Goal: Download file/media

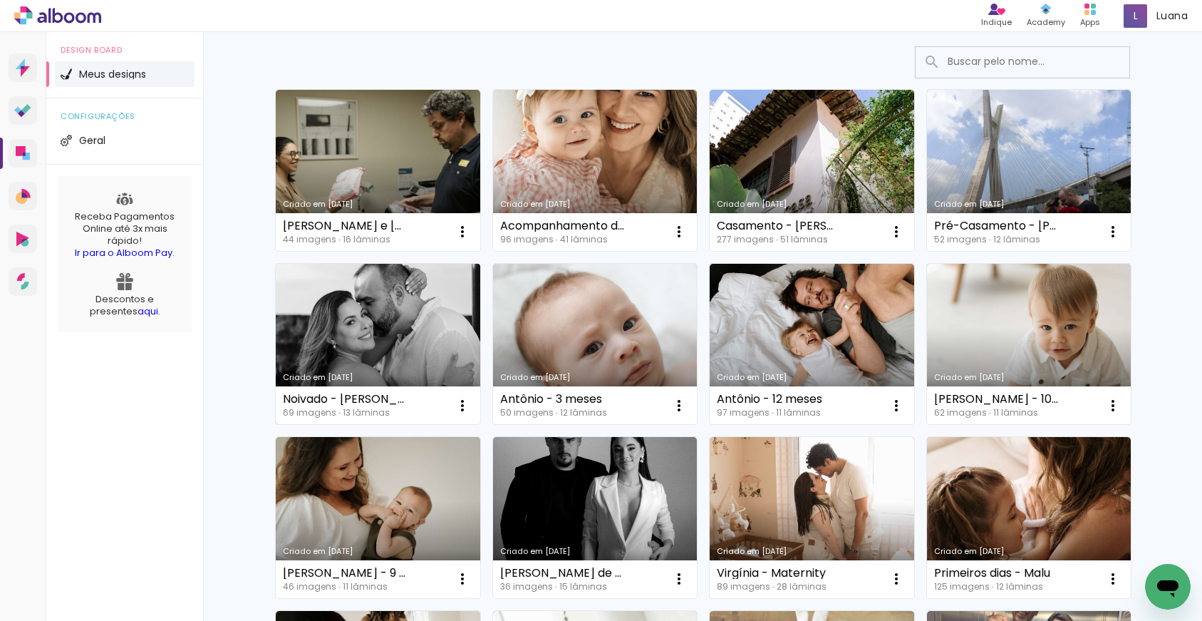
scroll to position [90, 0]
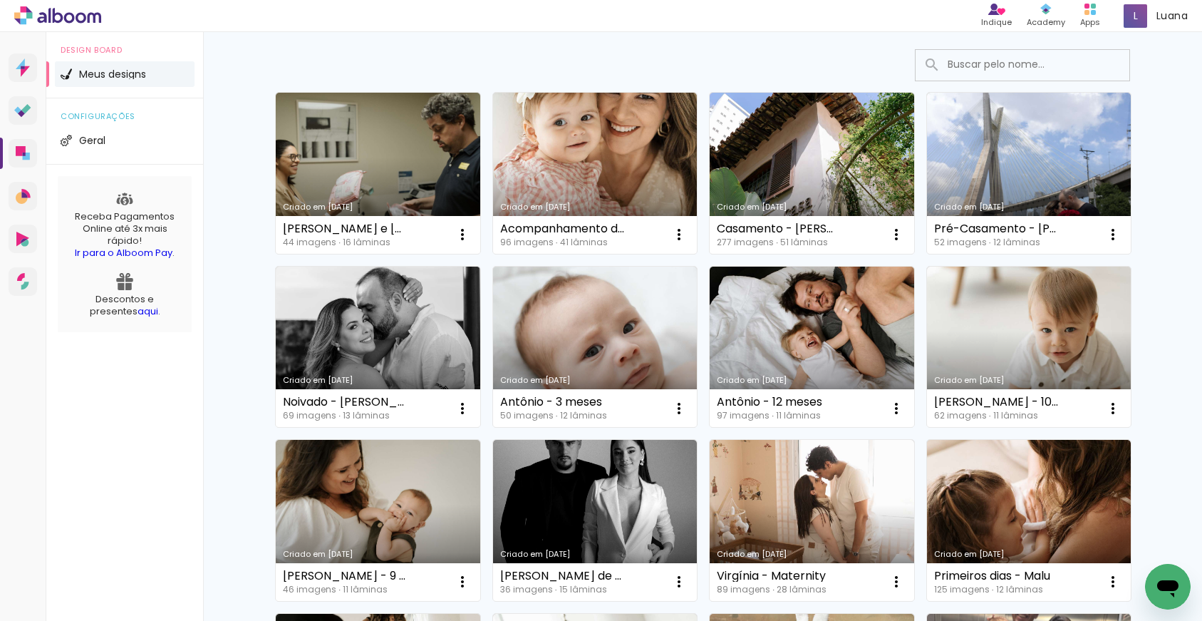
click at [378, 340] on link "Criado em [DATE]" at bounding box center [378, 347] width 205 height 161
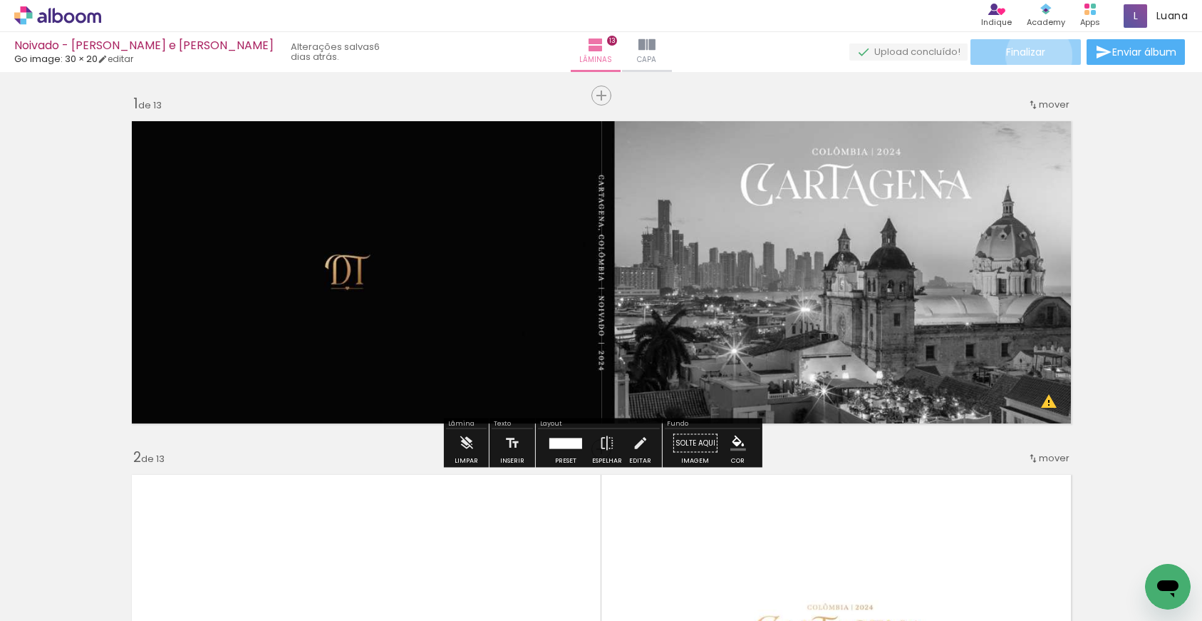
click at [1034, 56] on span "Finalizar" at bounding box center [1025, 52] width 39 height 10
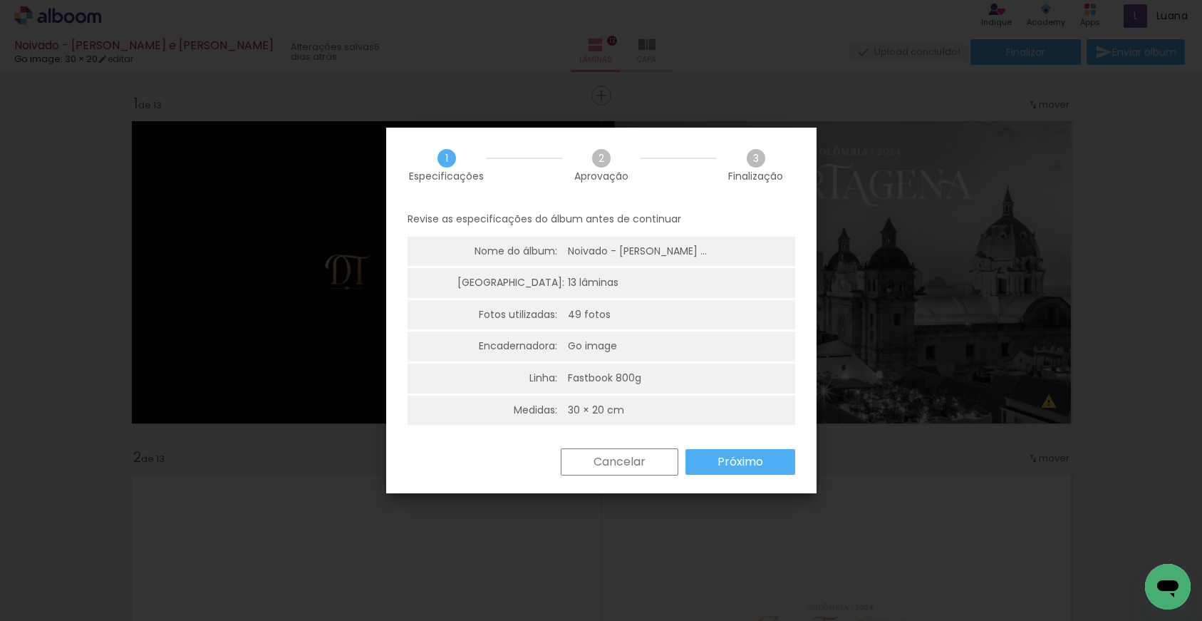
click at [0, 0] on slot "Próximo" at bounding box center [0, 0] width 0 height 0
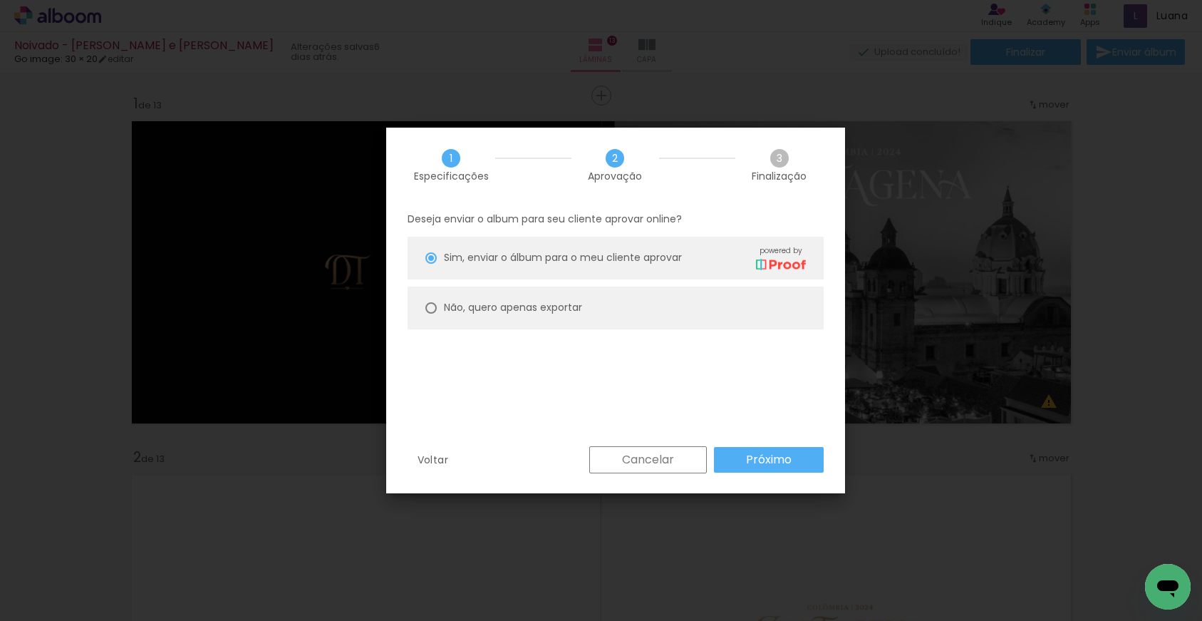
click at [577, 317] on paper-radio-button "Não, quero apenas exportar" at bounding box center [616, 307] width 416 height 43
type paper-radio-button "on"
click at [0, 0] on slot "Próximo" at bounding box center [0, 0] width 0 height 0
type input "Alta, 300 DPI"
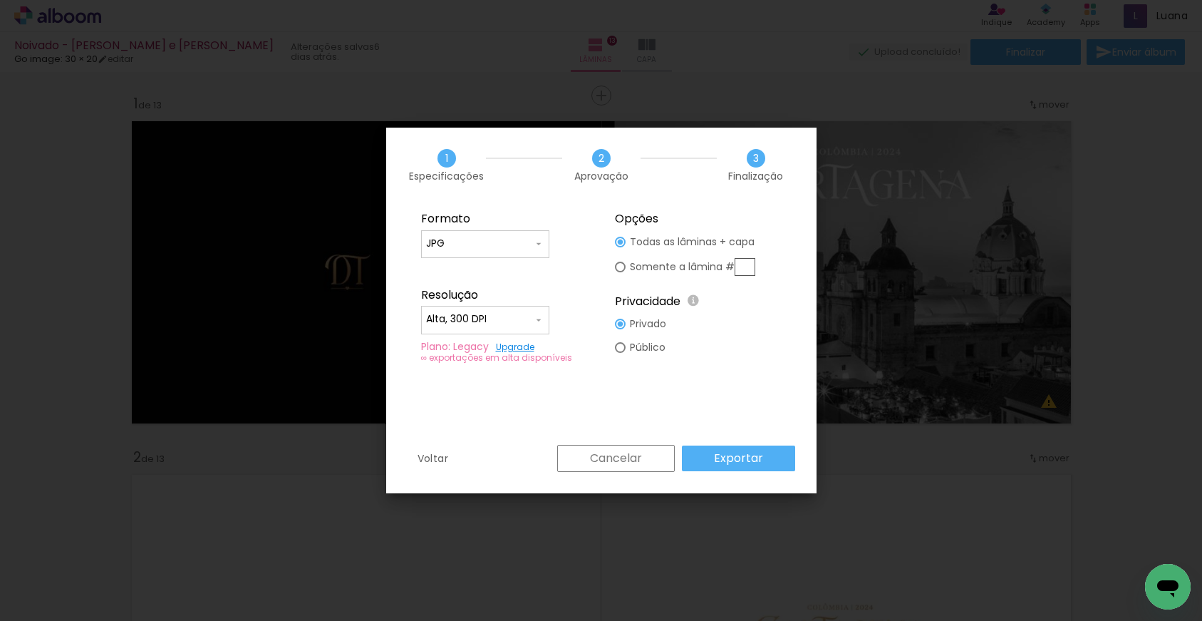
click at [524, 250] on div at bounding box center [485, 250] width 118 height 1
click at [524, 244] on paper-item "JPG" at bounding box center [485, 241] width 128 height 29
drag, startPoint x: 518, startPoint y: 239, endPoint x: 515, endPoint y: 247, distance: 7.7
click at [518, 242] on input "JPG" at bounding box center [479, 244] width 107 height 14
click at [465, 266] on paper-item "PDF" at bounding box center [485, 270] width 128 height 29
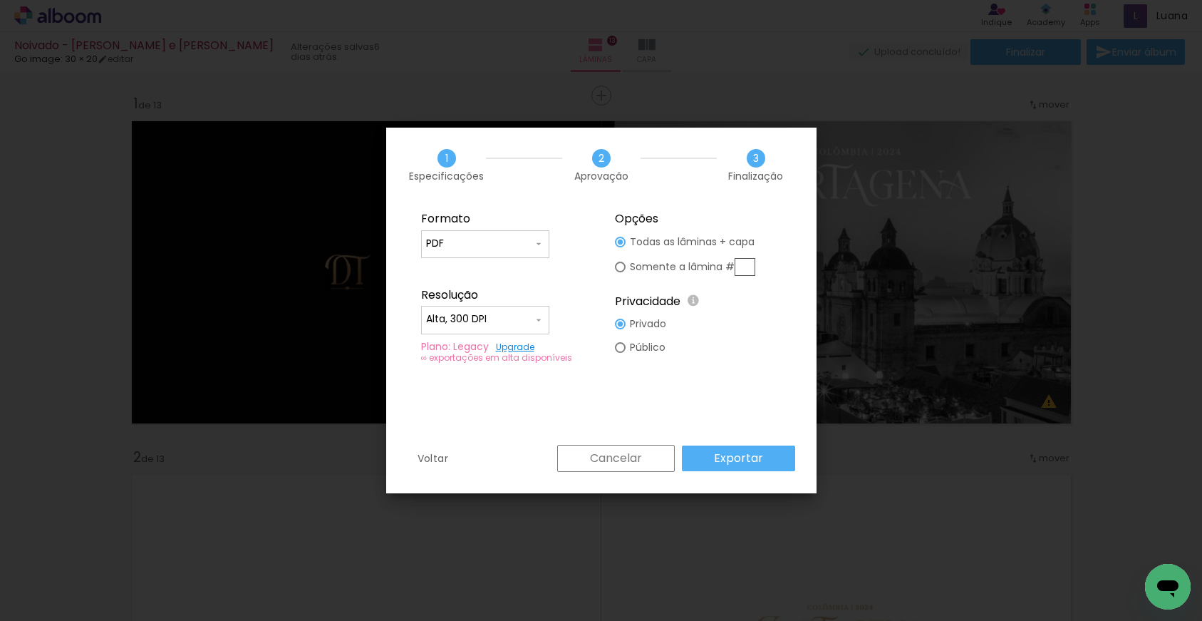
click at [485, 241] on input "PDF" at bounding box center [479, 244] width 107 height 14
click at [467, 236] on paper-item "JPG" at bounding box center [485, 241] width 128 height 29
type input "JPG"
click at [0, 0] on slot "Exportar" at bounding box center [0, 0] width 0 height 0
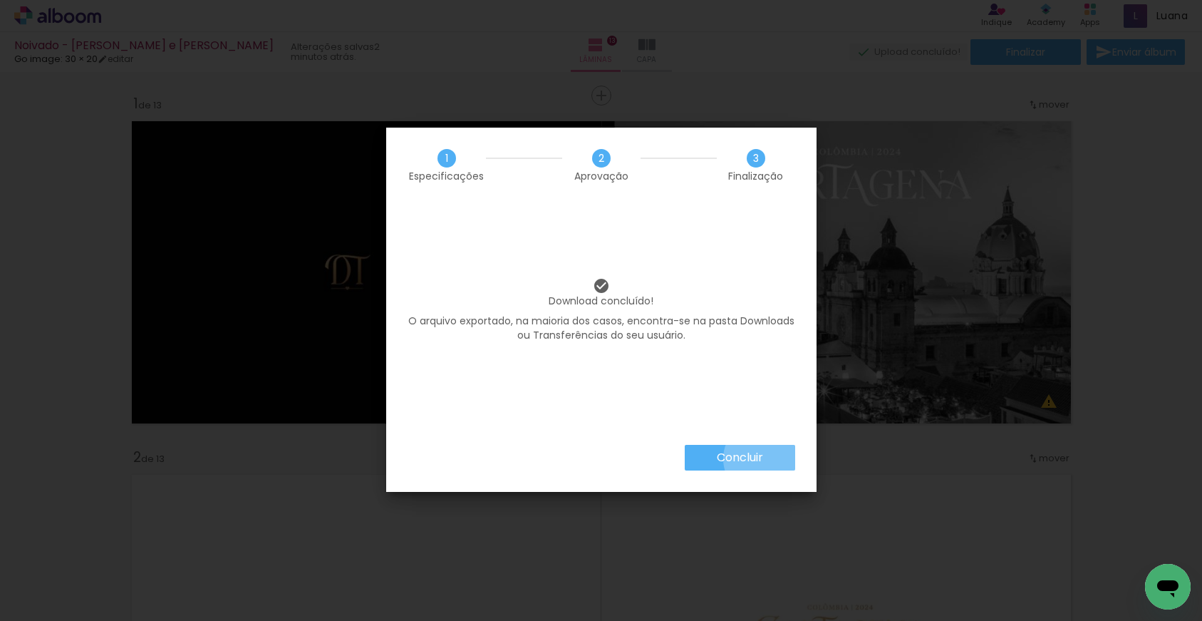
click at [0, 0] on slot "Concluir" at bounding box center [0, 0] width 0 height 0
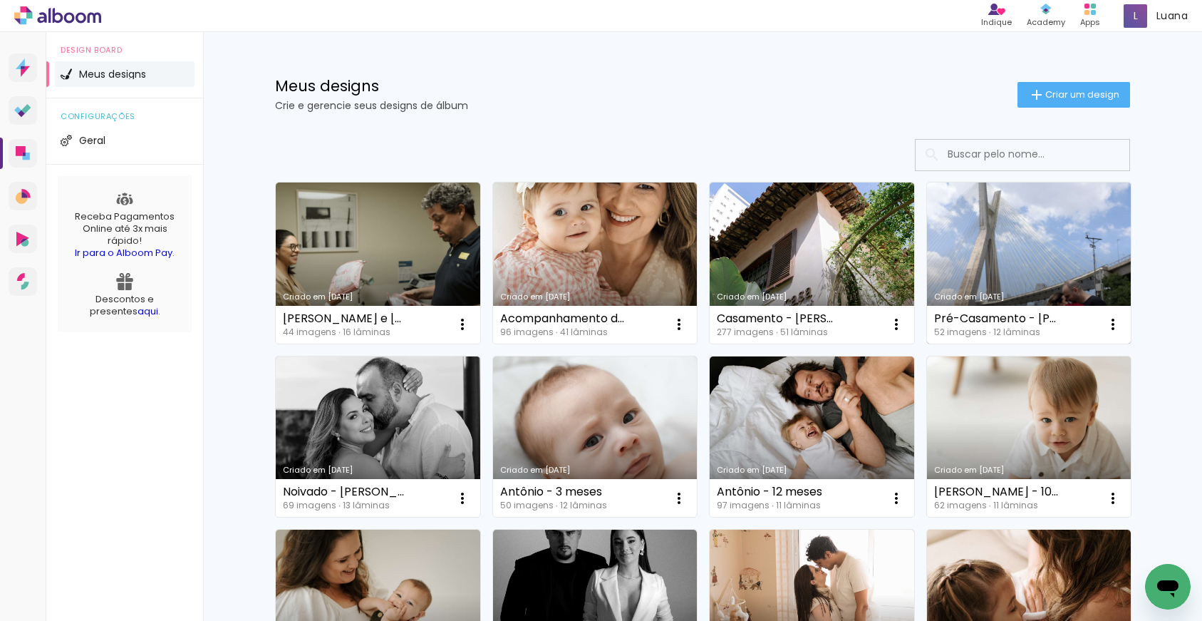
click at [1036, 275] on link "Criado em [DATE]" at bounding box center [1029, 262] width 205 height 161
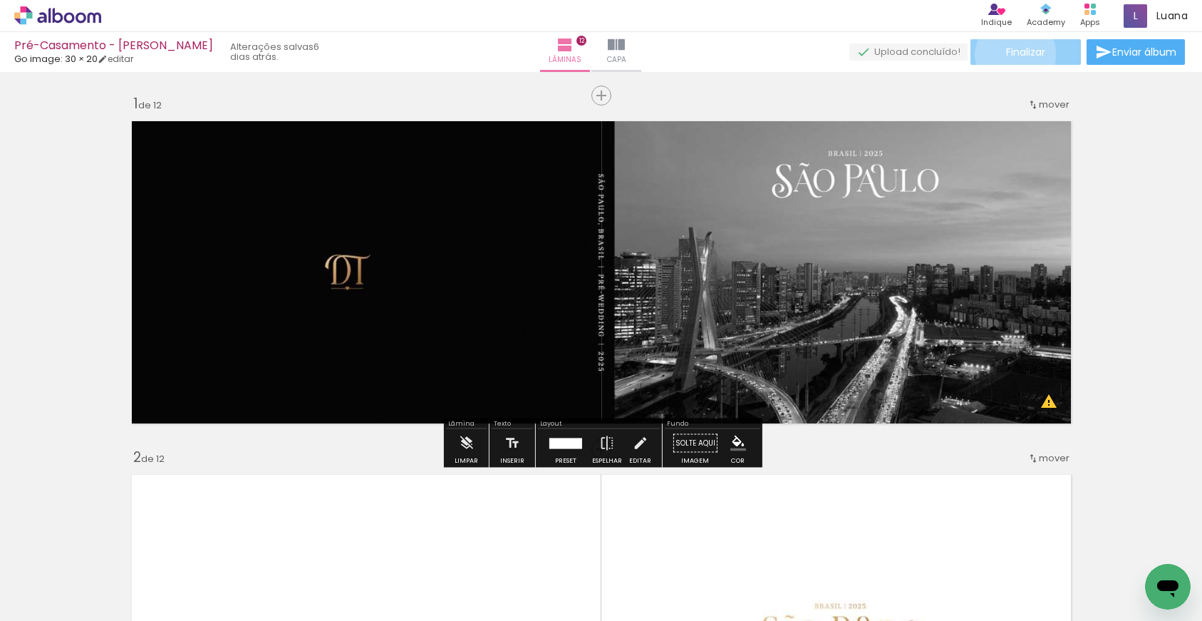
click at [1010, 54] on span "Finalizar" at bounding box center [1025, 52] width 39 height 10
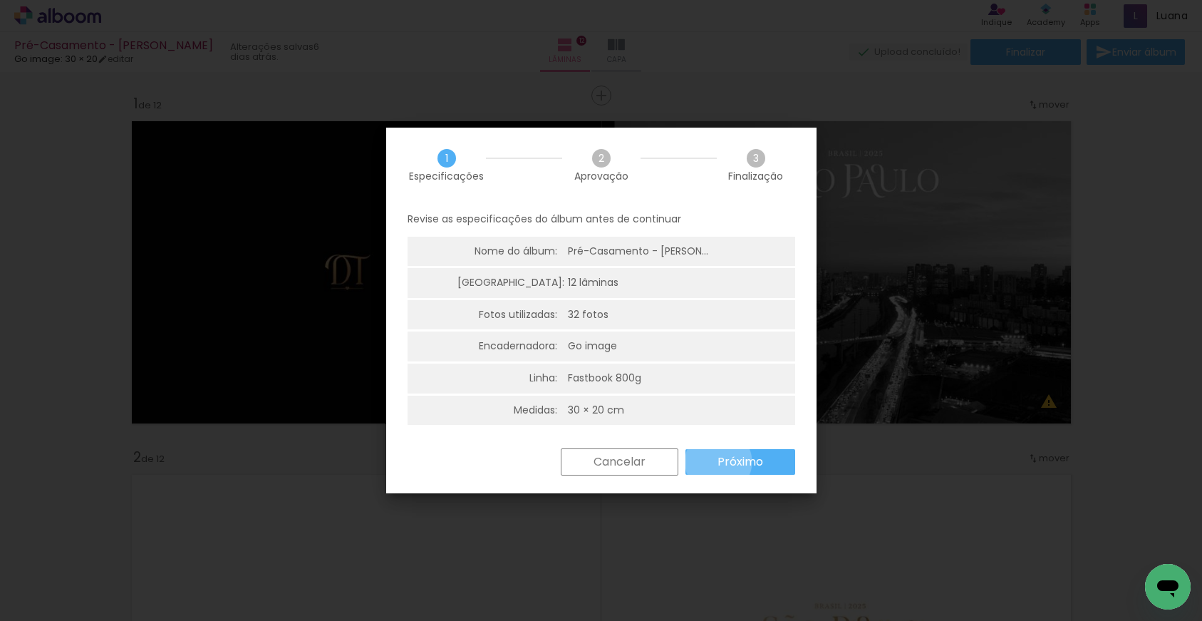
click at [0, 0] on slot "Próximo" at bounding box center [0, 0] width 0 height 0
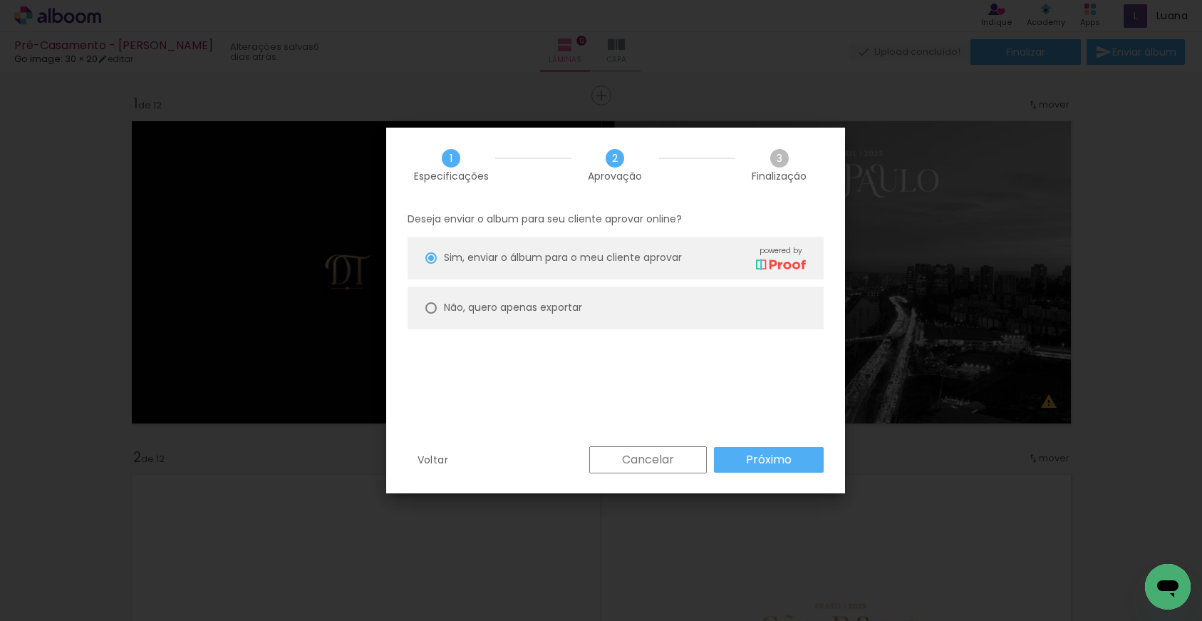
click at [0, 0] on slot "Não, quero apenas exportar" at bounding box center [0, 0] width 0 height 0
type paper-radio-button "on"
click at [0, 0] on slot "Não, quero apenas exportar" at bounding box center [0, 0] width 0 height 0
click at [514, 299] on paper-radio-button "Não, quero apenas exportar" at bounding box center [616, 307] width 416 height 43
click at [516, 298] on paper-radio-button "Não, quero apenas exportar" at bounding box center [616, 307] width 416 height 43
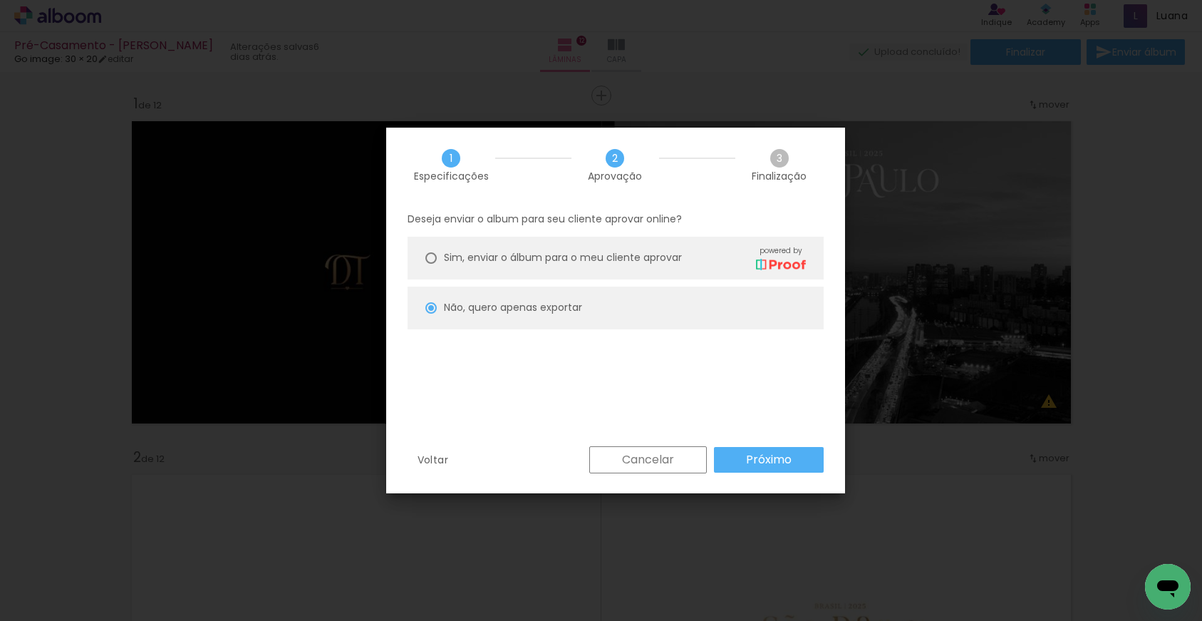
drag, startPoint x: 516, startPoint y: 300, endPoint x: 533, endPoint y: 319, distance: 25.7
click at [0, 0] on slot "Não, quero apenas exportar" at bounding box center [0, 0] width 0 height 0
drag, startPoint x: 514, startPoint y: 293, endPoint x: 522, endPoint y: 309, distance: 18.5
click at [514, 294] on paper-radio-button "Não, quero apenas exportar" at bounding box center [616, 307] width 416 height 43
drag, startPoint x: 503, startPoint y: 299, endPoint x: 525, endPoint y: 311, distance: 25.2
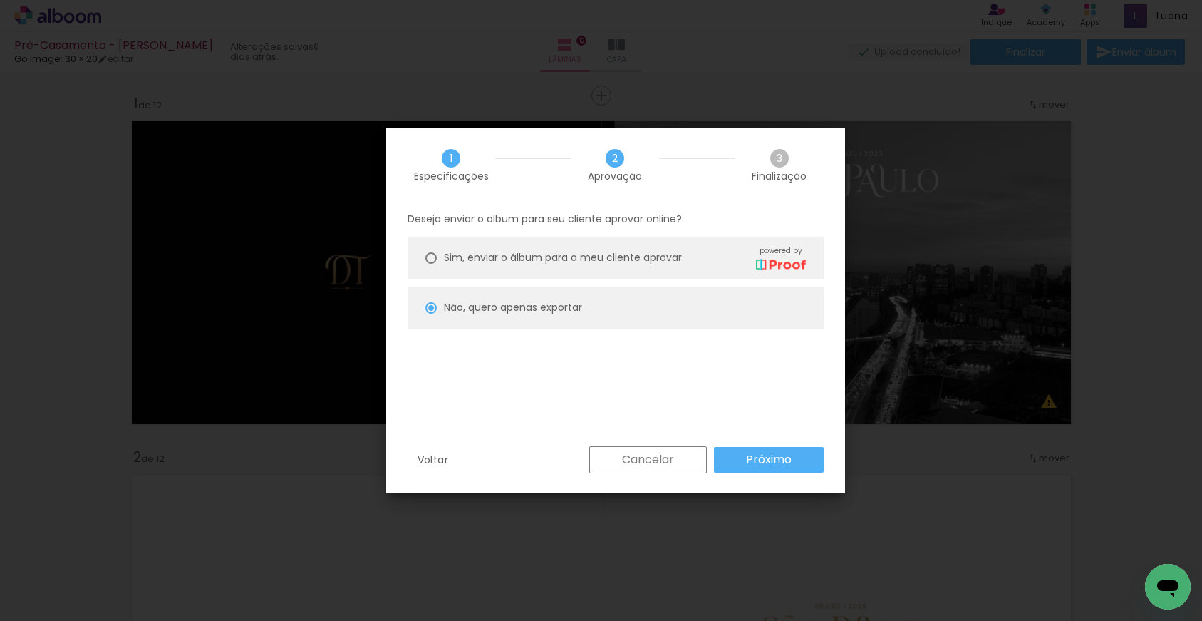
click at [507, 301] on paper-radio-button "Não, quero apenas exportar" at bounding box center [616, 307] width 416 height 43
drag, startPoint x: 524, startPoint y: 311, endPoint x: 531, endPoint y: 319, distance: 10.7
click at [526, 314] on div "Não, quero apenas exportar" at bounding box center [513, 307] width 138 height 15
drag, startPoint x: 507, startPoint y: 299, endPoint x: 530, endPoint y: 314, distance: 26.9
click at [0, 0] on slot "Não, quero apenas exportar" at bounding box center [0, 0] width 0 height 0
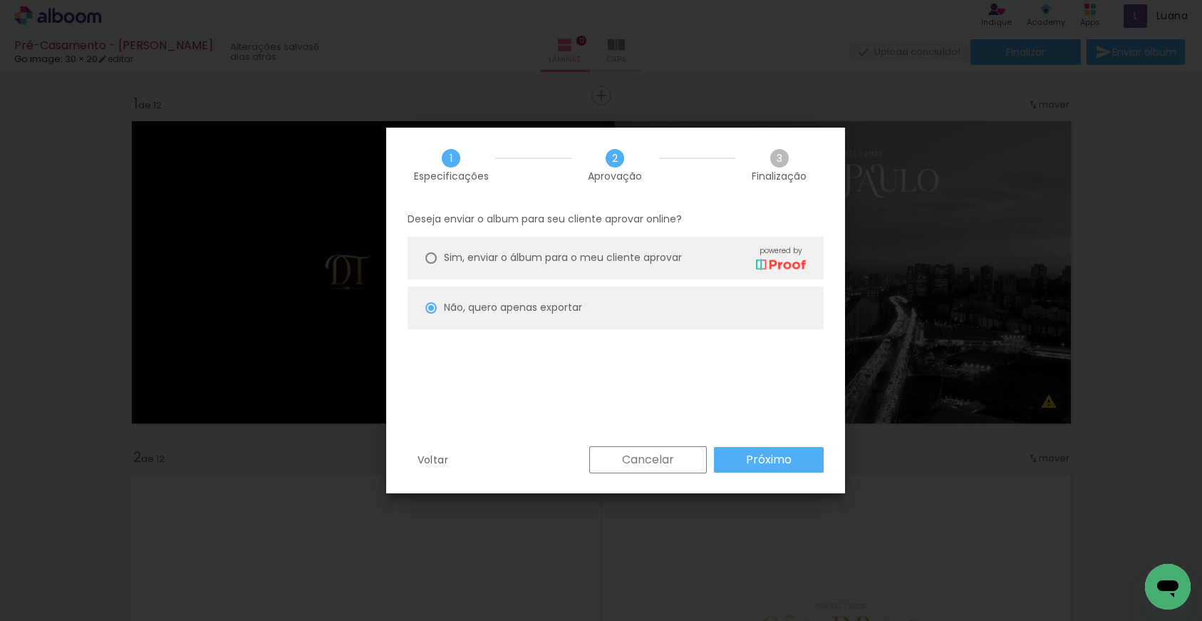
drag, startPoint x: 507, startPoint y: 299, endPoint x: 527, endPoint y: 312, distance: 24.1
click at [510, 300] on paper-radio-button "Não, quero apenas exportar" at bounding box center [616, 307] width 416 height 43
drag, startPoint x: 528, startPoint y: 308, endPoint x: 534, endPoint y: 318, distance: 11.9
click at [533, 314] on div "Não, quero apenas exportar" at bounding box center [513, 307] width 138 height 15
click at [0, 0] on slot "Próximo" at bounding box center [0, 0] width 0 height 0
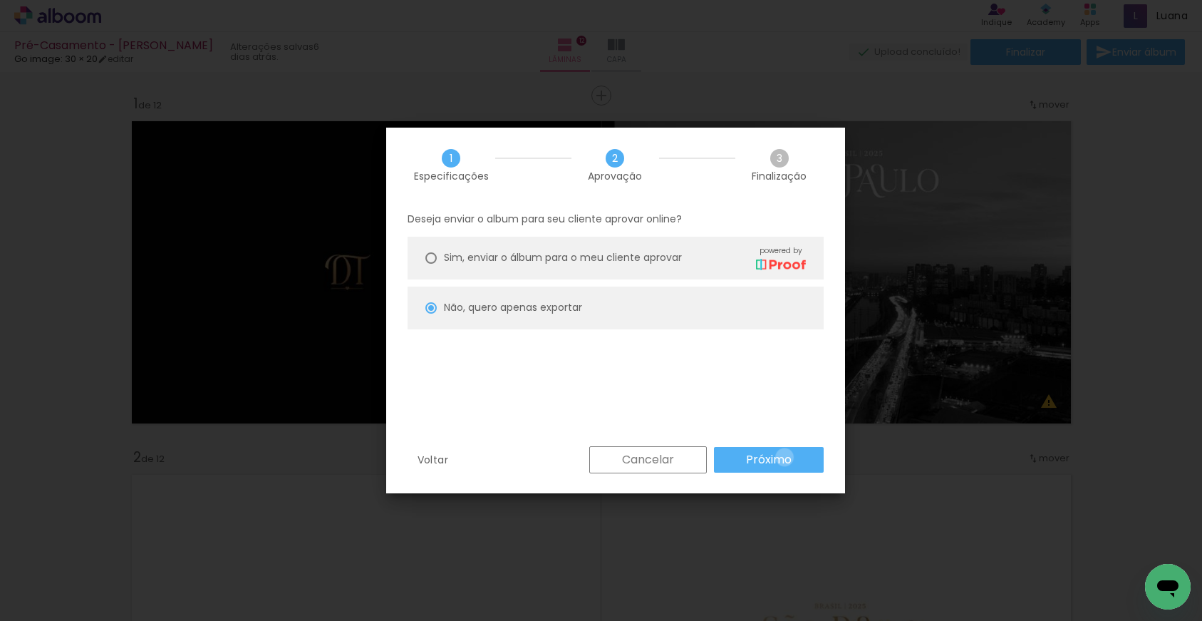
type input "Alta, 300 DPI"
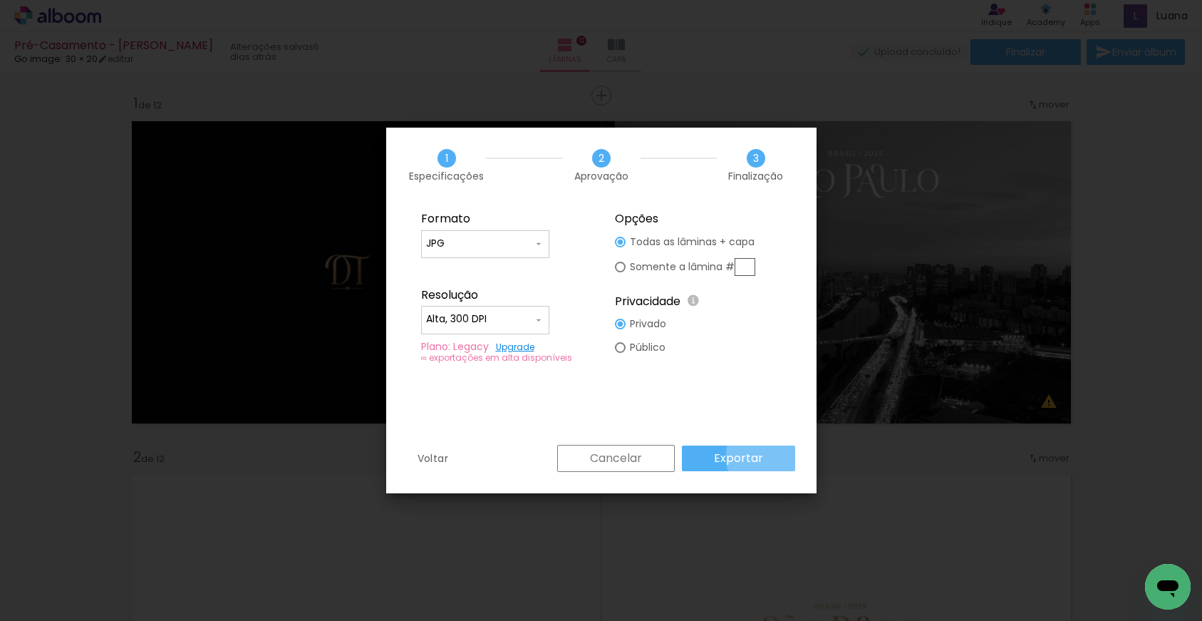
click at [775, 457] on paper-button "Exportar" at bounding box center [738, 458] width 113 height 26
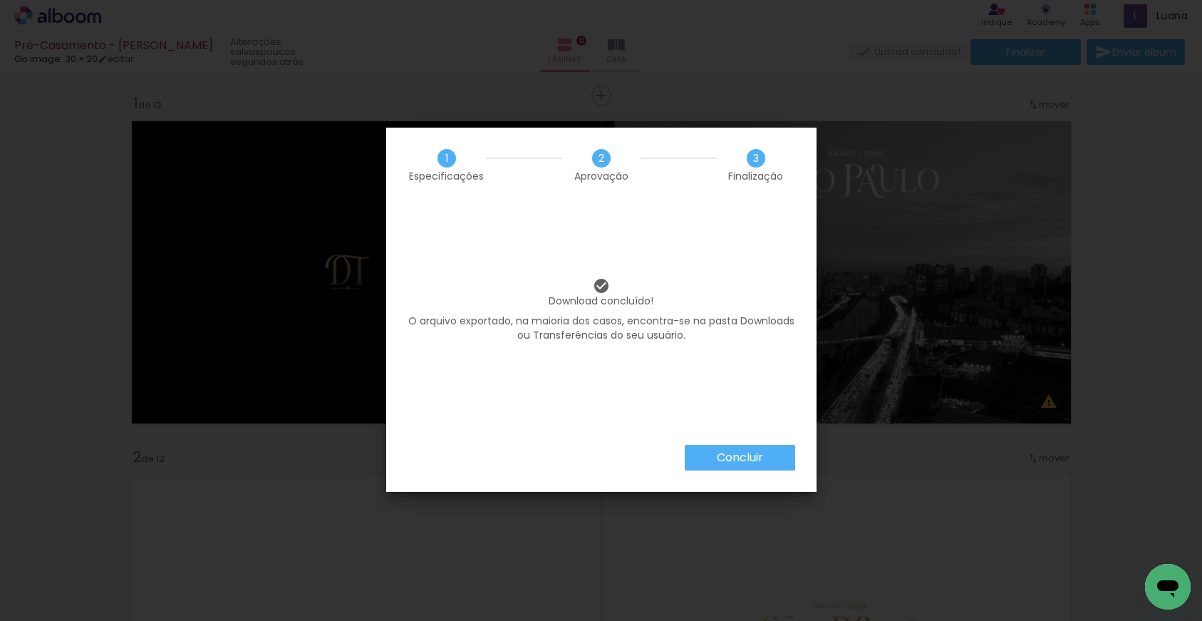
click at [0, 0] on slot "Concluir" at bounding box center [0, 0] width 0 height 0
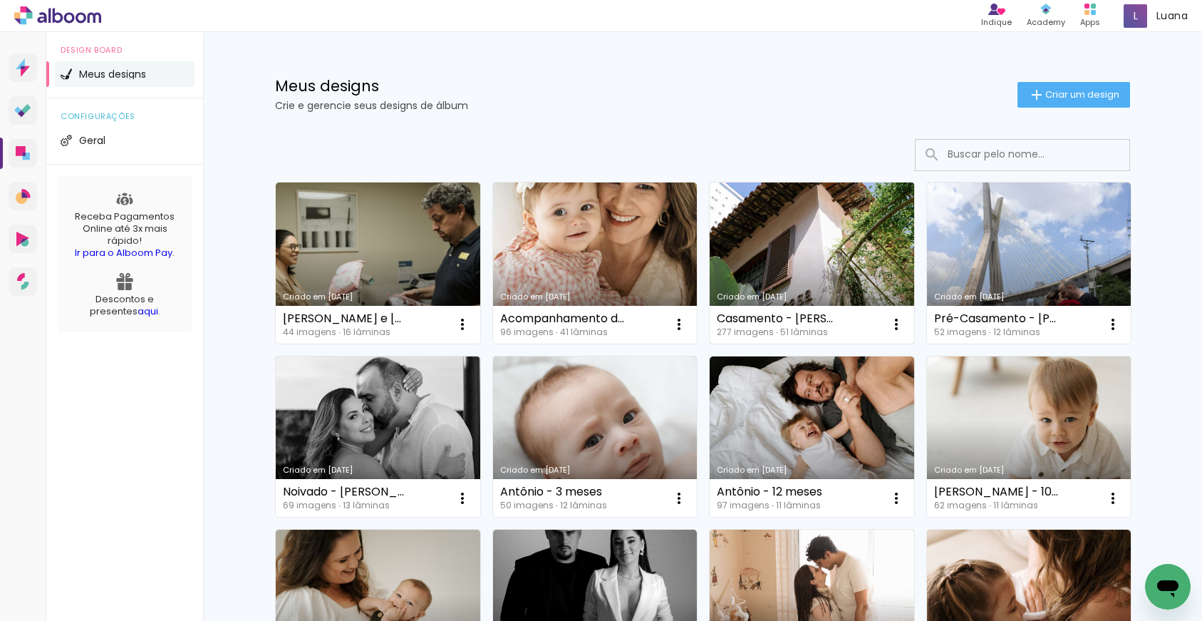
click at [823, 260] on link "Criado em [DATE]" at bounding box center [812, 262] width 205 height 161
